Goal: Task Accomplishment & Management: Complete application form

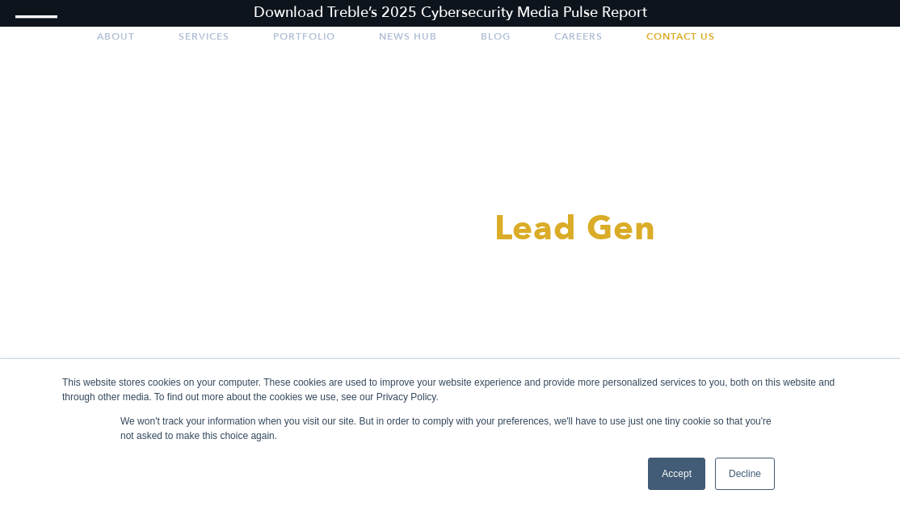
click at [681, 470] on link "Accept" at bounding box center [676, 473] width 57 height 32
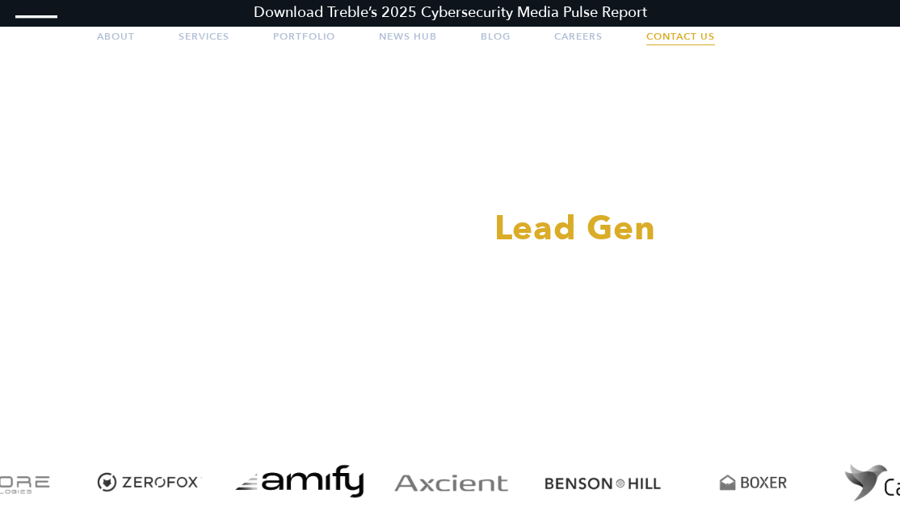
click at [679, 32] on link "Contact Us" at bounding box center [681, 36] width 69 height 40
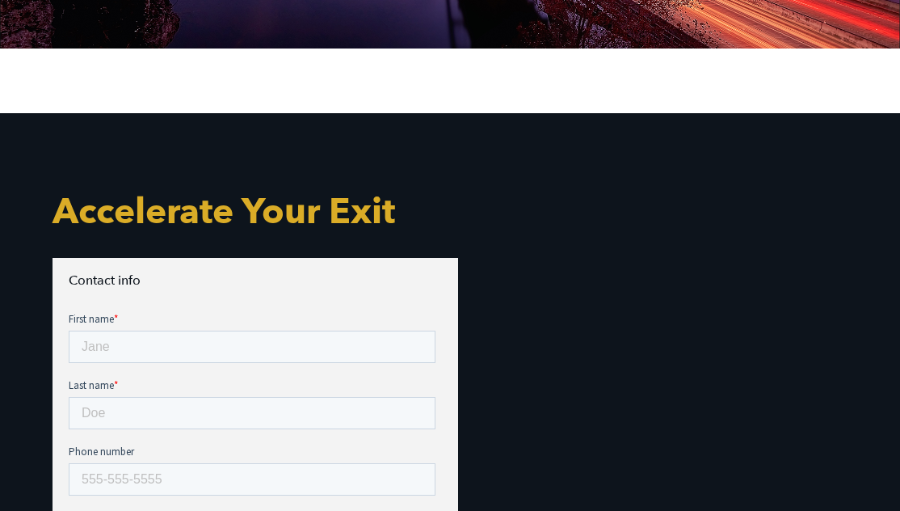
scroll to position [404, 0]
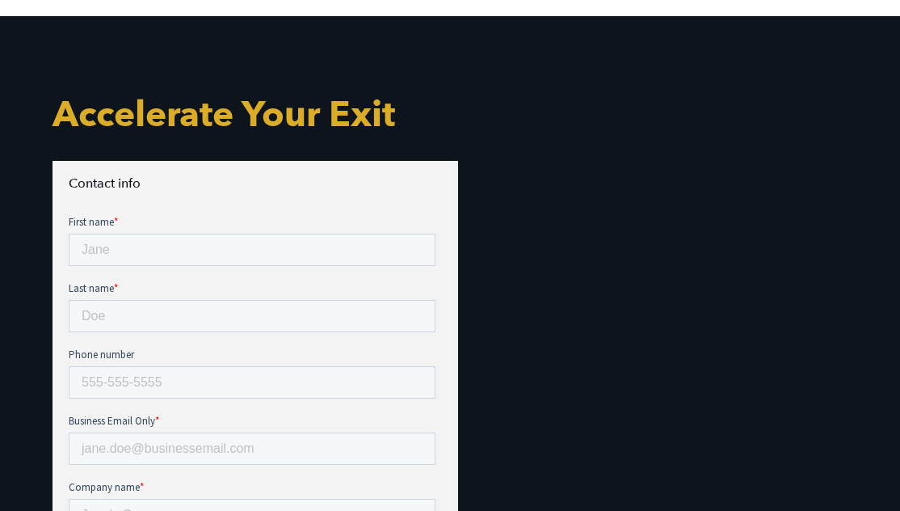
click at [126, 231] on div "First name *" at bounding box center [255, 240] width 373 height 52
click at [136, 260] on input "First name *" at bounding box center [252, 250] width 367 height 32
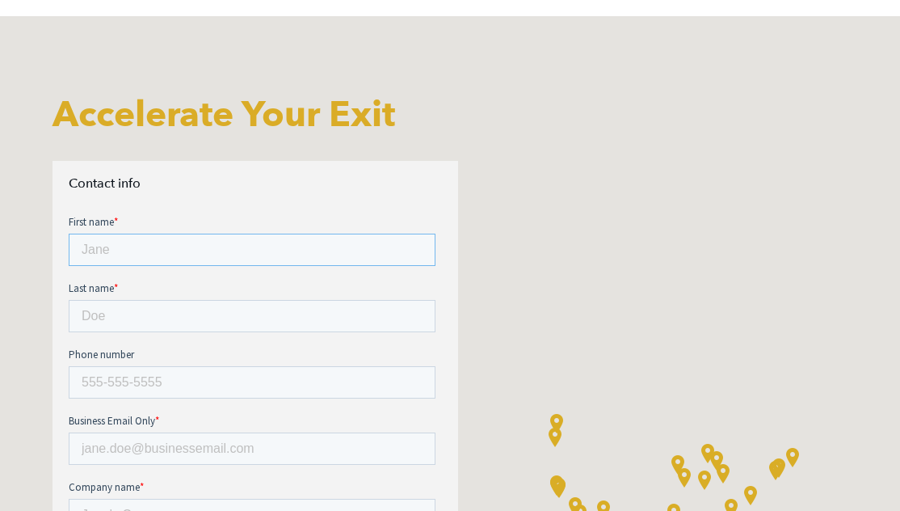
type input "[PERSON_NAME]"
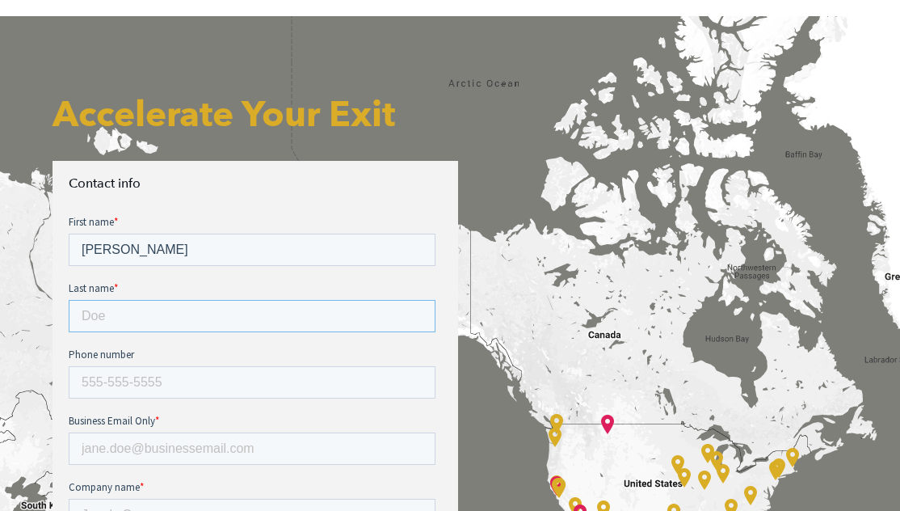
click at [304, 300] on input "Last name *" at bounding box center [252, 316] width 367 height 32
type input "[PERSON_NAME]"
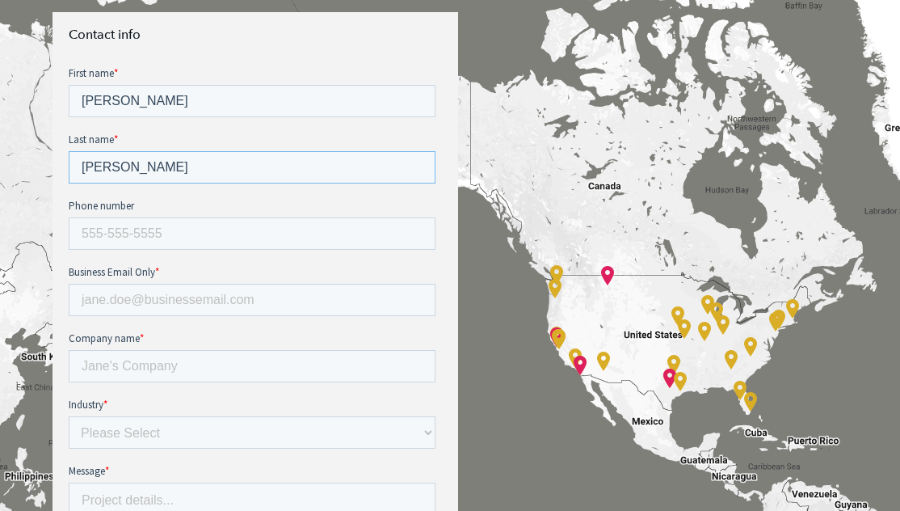
scroll to position [566, 0]
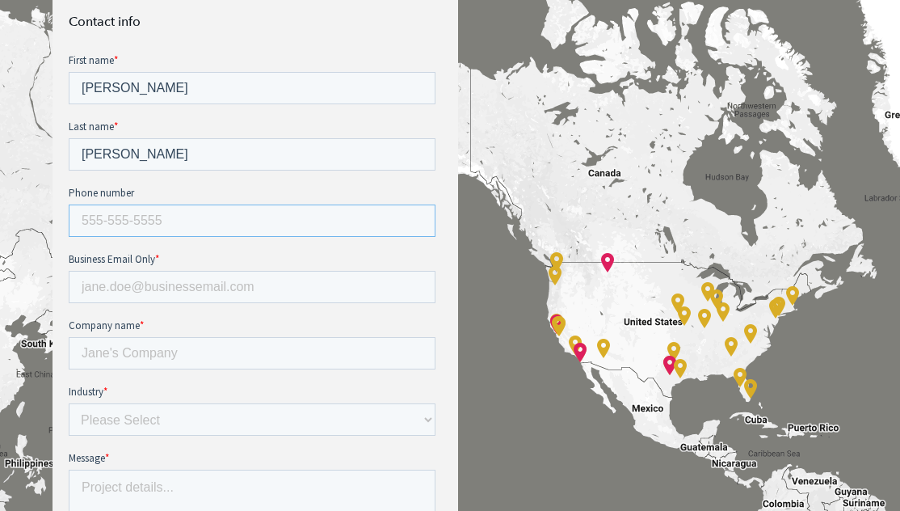
click at [147, 204] on input "Phone number" at bounding box center [252, 220] width 367 height 32
type input "12013835115"
click at [332, 271] on input "Business Email Only *" at bounding box center [252, 287] width 367 height 32
type input "[EMAIL_ADDRESS][DOMAIN_NAME]"
click at [91, 337] on input "Company name *" at bounding box center [252, 353] width 367 height 32
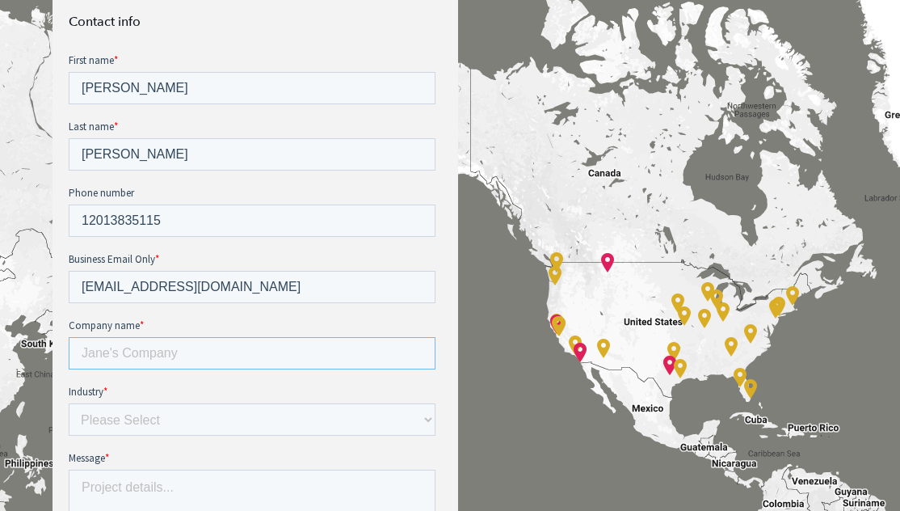
type input "50Pros"
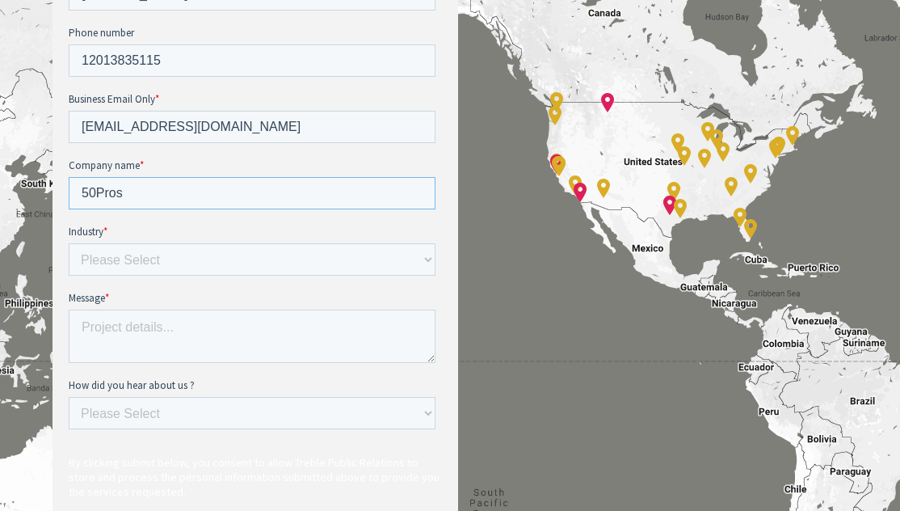
scroll to position [727, 0]
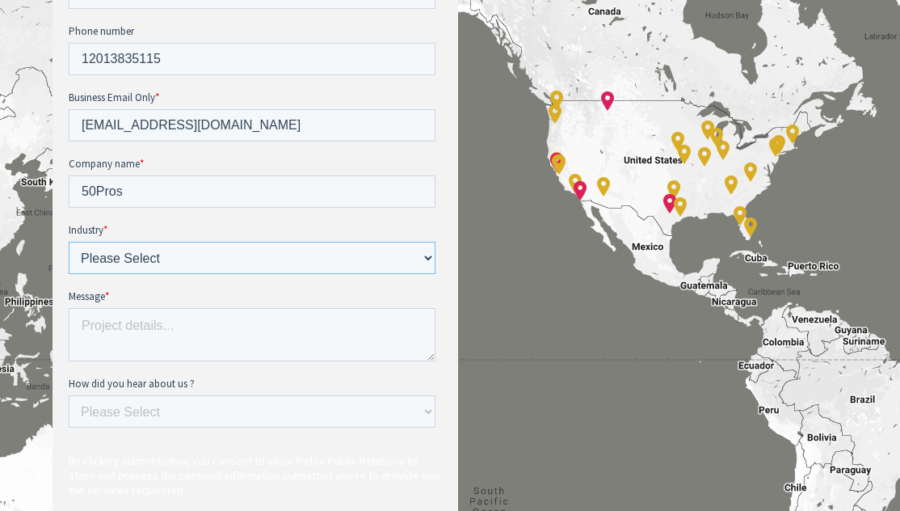
click at [166, 242] on select "Please Select E-commerce AI API Big Data Bio Tech (including Life Sciences) Blo…" at bounding box center [252, 258] width 367 height 32
select select "Other"
click at [69, 242] on select "Please Select E-commerce AI API Big Data Bio Tech (including Life Sciences) Blo…" at bounding box center [252, 258] width 367 height 32
click at [111, 308] on textarea "Message *" at bounding box center [252, 334] width 367 height 53
paste textarea "[URL][DOMAIN_NAME]"
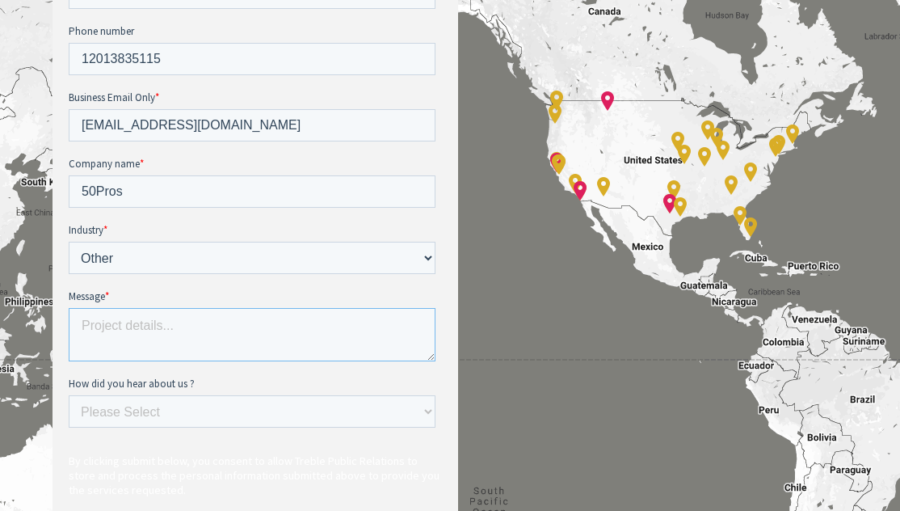
type textarea "[URL][DOMAIN_NAME]"
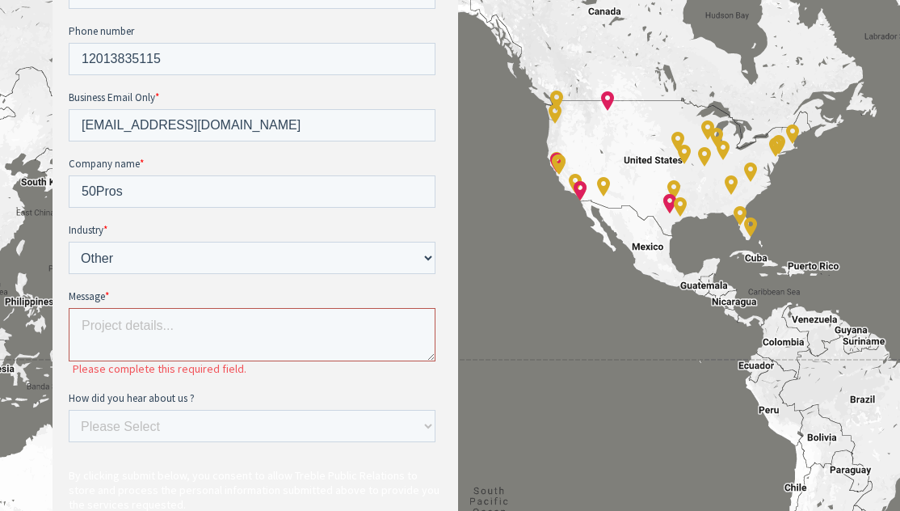
click at [194, 308] on textarea "Message *" at bounding box center [252, 334] width 367 height 53
paste textarea "Hi there, we'd like to send an invitation for your agency to join the next & ex…"
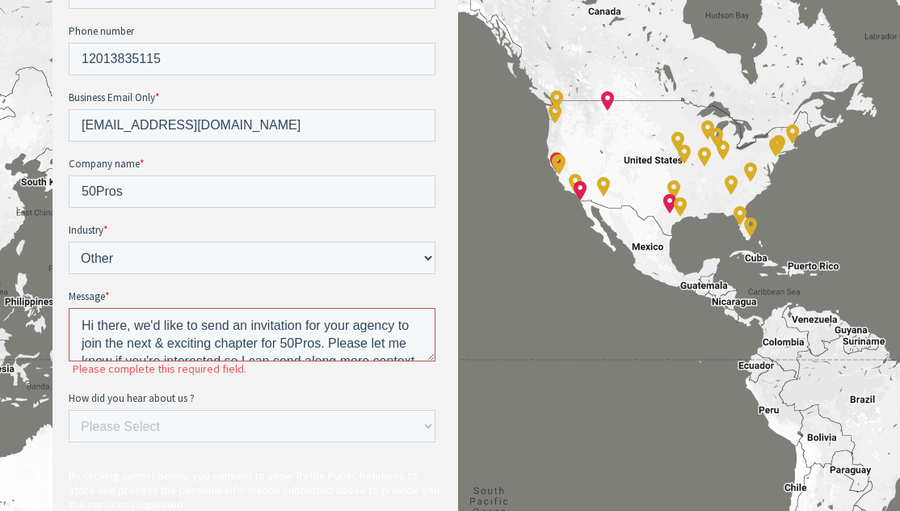
scroll to position [25, 0]
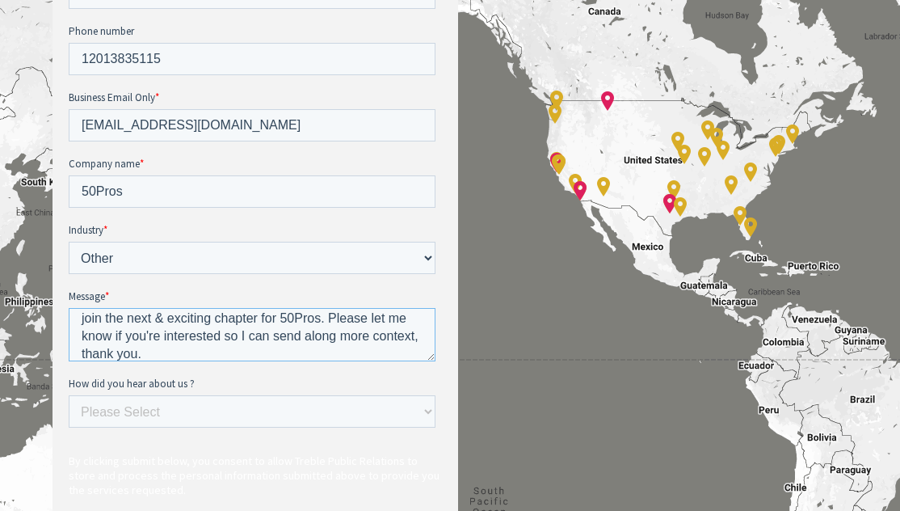
type textarea "Hi there, we'd like to send an invitation for your agency to join the next & ex…"
click at [169, 395] on select "Please Select Ad online Social media Video Another website Word of mouth Job li…" at bounding box center [252, 411] width 367 height 32
select select "Another website"
click at [69, 395] on select "Please Select Ad online Social media Video Another website Word of mouth Job li…" at bounding box center [252, 411] width 367 height 32
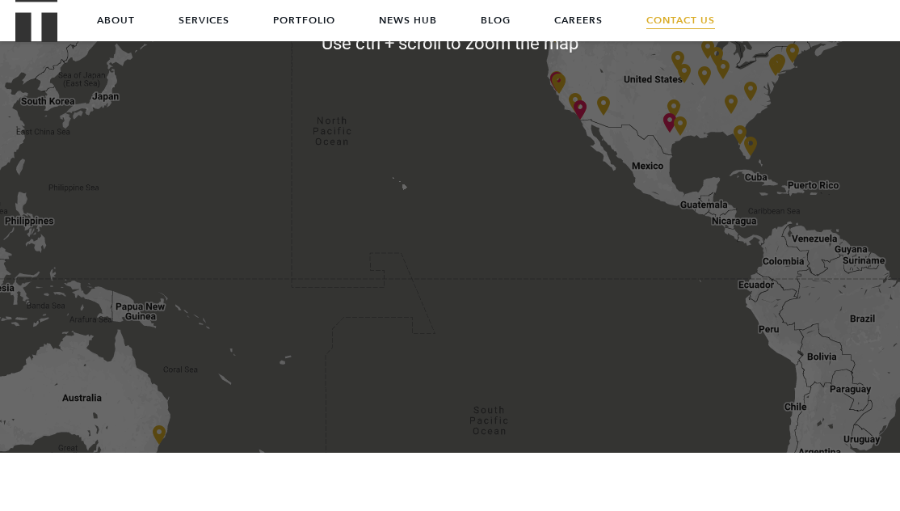
scroll to position [404, 0]
